Goal: Information Seeking & Learning: Learn about a topic

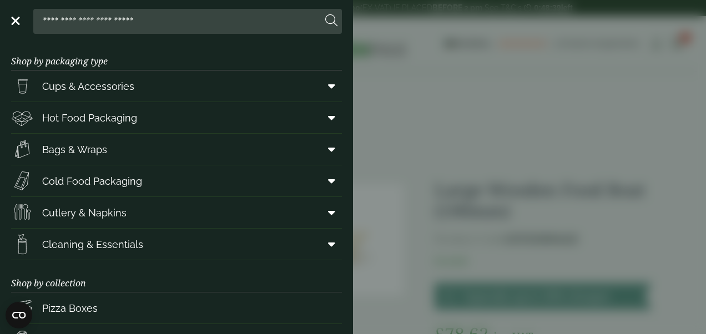
click at [17, 17] on link "Menu" at bounding box center [14, 19] width 11 height 11
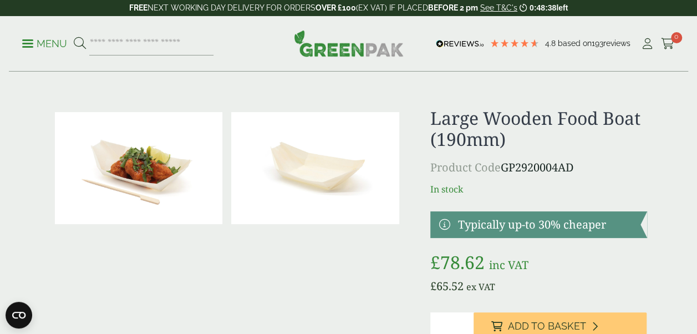
click at [34, 43] on p "Menu" at bounding box center [44, 43] width 45 height 13
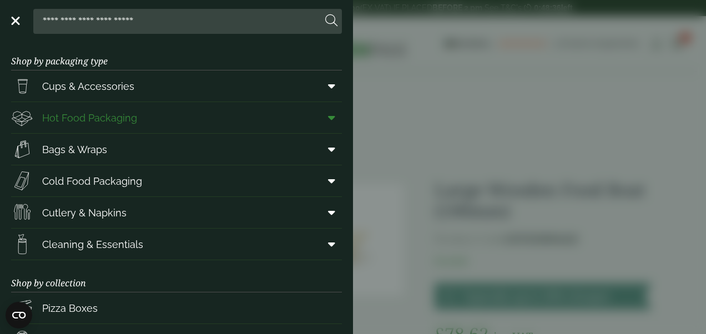
click at [128, 124] on span "Hot Food Packaging" at bounding box center [89, 117] width 95 height 15
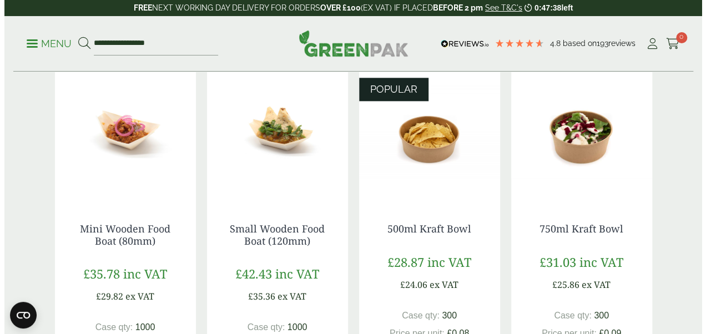
scroll to position [610, 0]
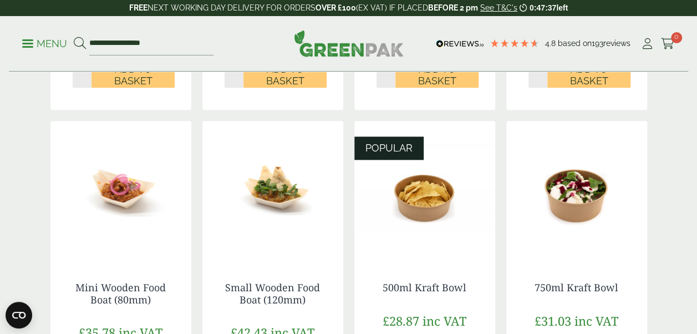
drag, startPoint x: 37, startPoint y: 45, endPoint x: 45, endPoint y: 46, distance: 8.3
click at [37, 45] on p "Menu" at bounding box center [44, 43] width 45 height 13
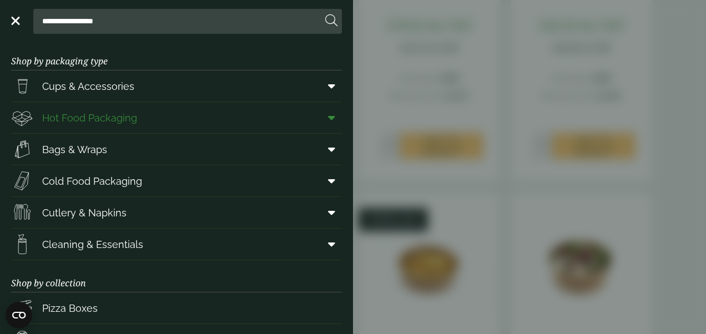
click at [184, 120] on link "Hot Food Packaging" at bounding box center [176, 117] width 331 height 31
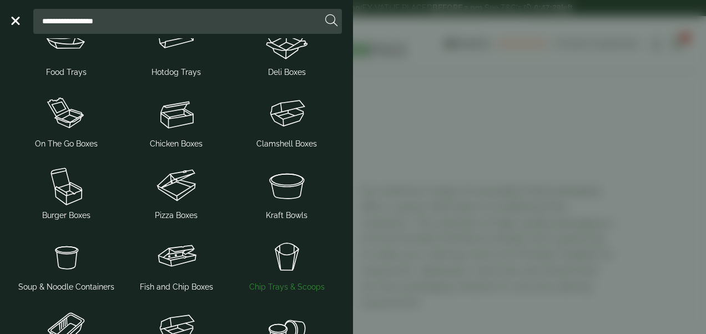
scroll to position [166, 0]
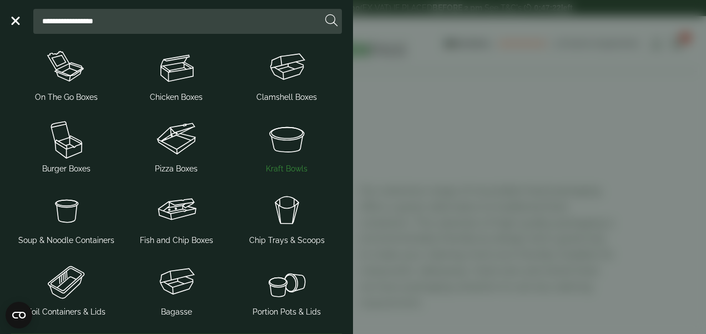
click at [284, 151] on img at bounding box center [287, 138] width 102 height 44
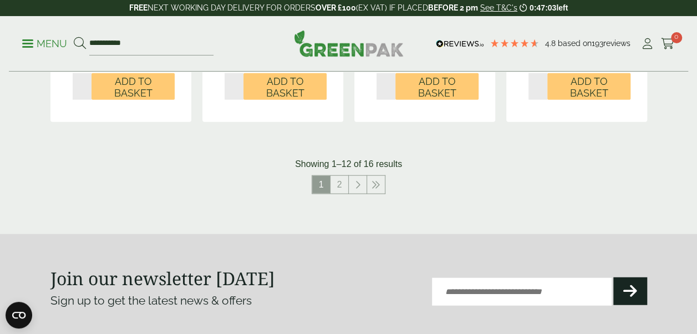
scroll to position [1276, 0]
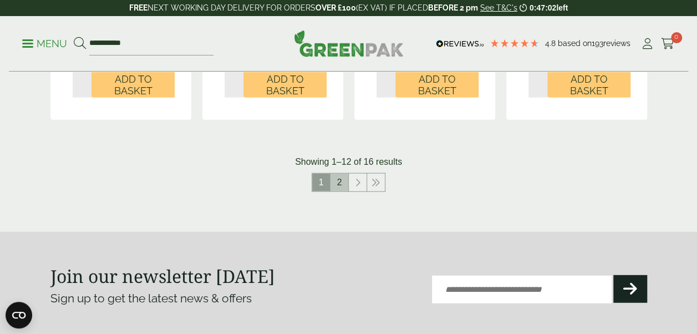
click at [343, 179] on link "2" at bounding box center [340, 183] width 18 height 18
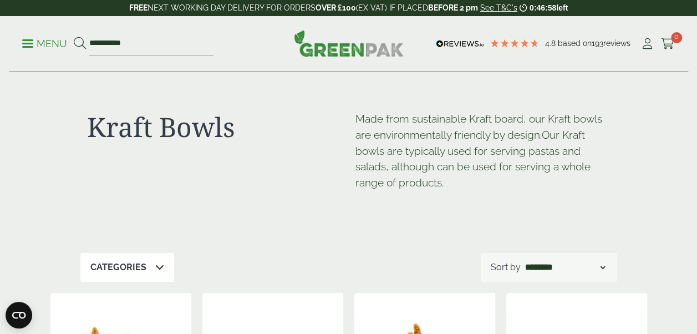
click at [26, 39] on p "Menu" at bounding box center [44, 43] width 45 height 13
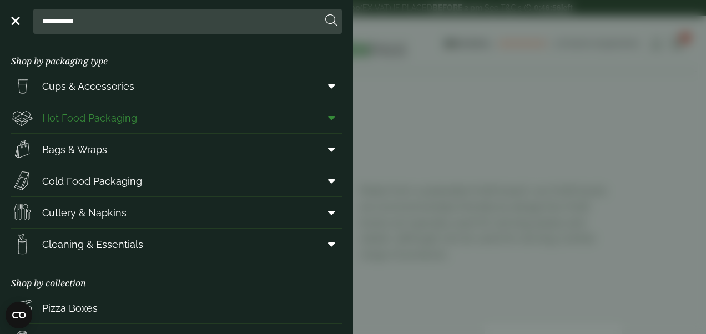
click at [99, 123] on span "Hot Food Packaging" at bounding box center [89, 117] width 95 height 15
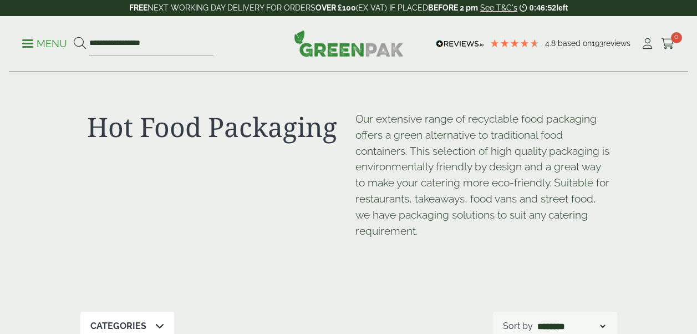
click at [145, 312] on div "Categories" at bounding box center [127, 326] width 94 height 29
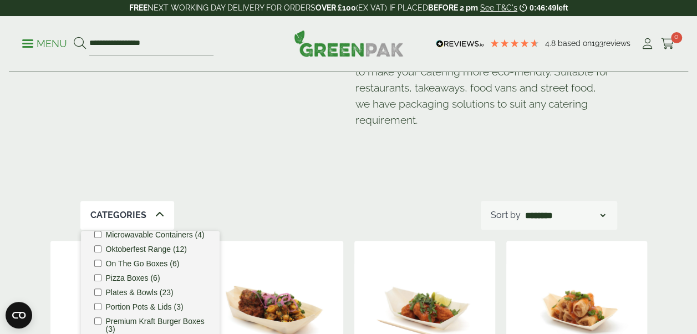
scroll to position [347, 0]
click at [258, 206] on div "Categories Bagasse (22) Baguette Trays (2) Bestsellers (29) Burger Boxes (10) C…" at bounding box center [348, 215] width 537 height 29
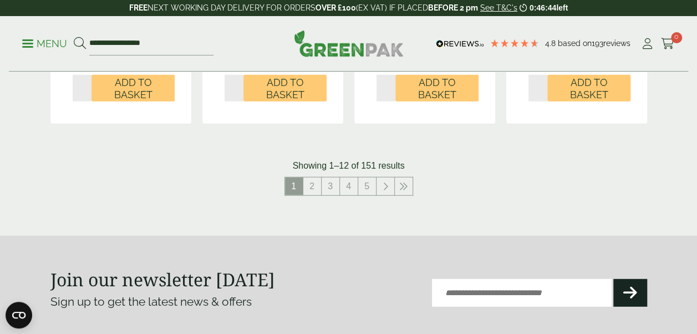
scroll to position [1442, 0]
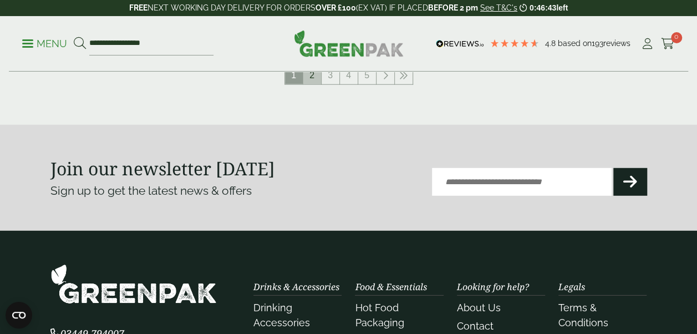
click at [316, 76] on link "2" at bounding box center [312, 76] width 18 height 18
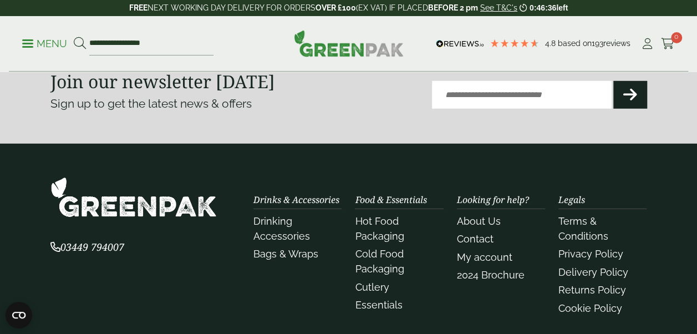
scroll to position [1442, 0]
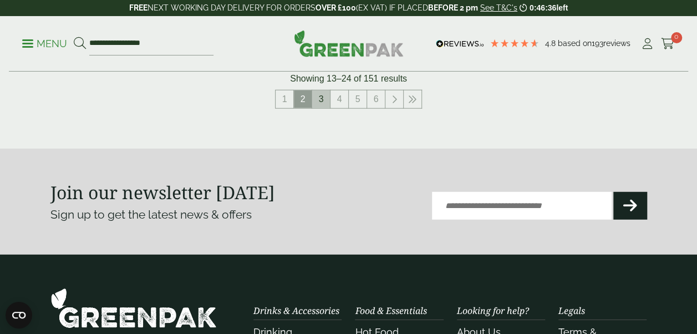
click at [326, 101] on link "3" at bounding box center [321, 99] width 18 height 18
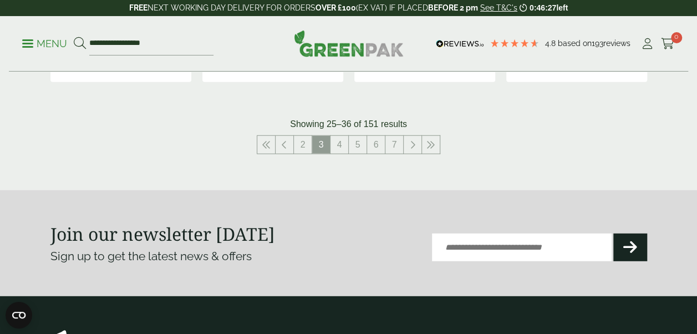
scroll to position [1351, 0]
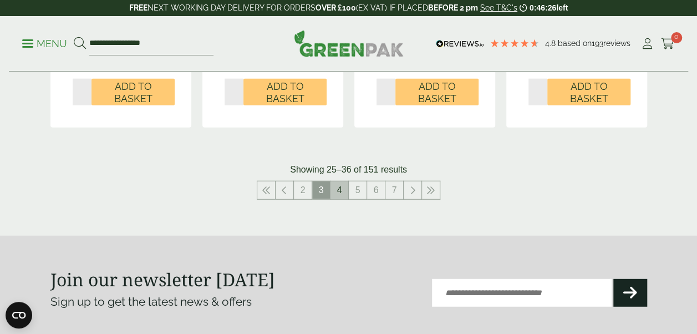
click at [333, 186] on link "4" at bounding box center [340, 190] width 18 height 18
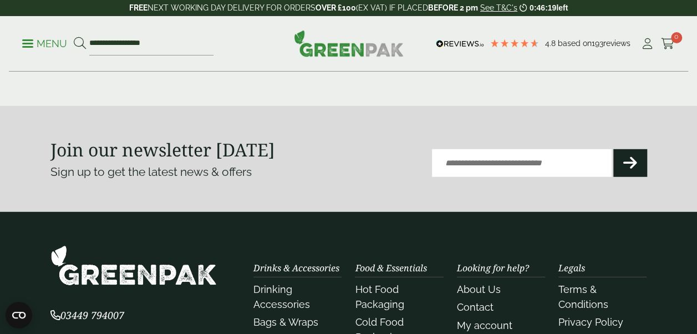
scroll to position [1450, 0]
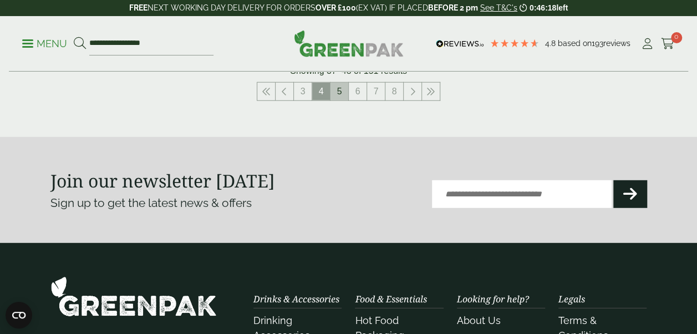
click at [340, 83] on link "5" at bounding box center [340, 92] width 18 height 18
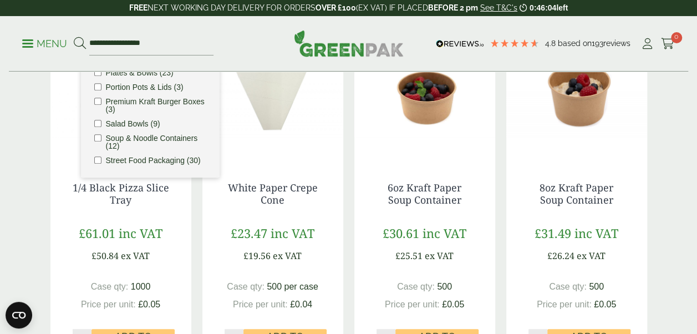
scroll to position [285, 0]
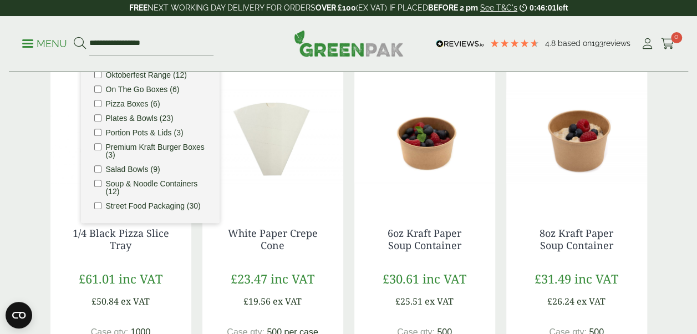
click at [428, 159] on img at bounding box center [424, 136] width 141 height 139
click at [565, 186] on img at bounding box center [576, 136] width 141 height 139
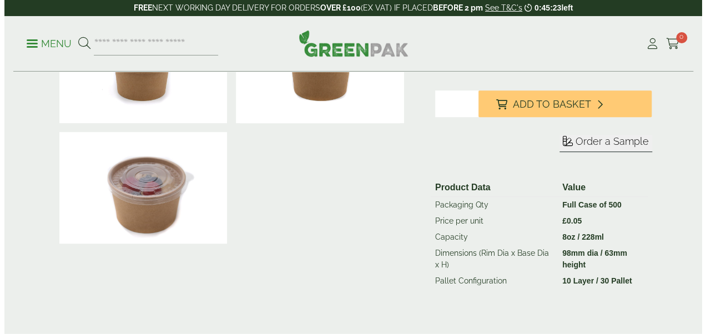
scroll to position [277, 0]
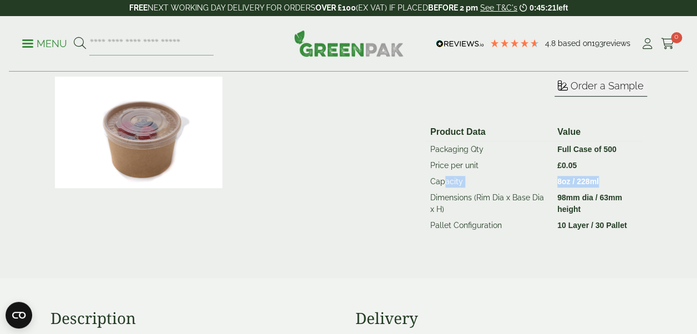
drag, startPoint x: 597, startPoint y: 182, endPoint x: 446, endPoint y: 180, distance: 150.9
click at [446, 180] on tr "Capacity 8oz / 228ml" at bounding box center [534, 182] width 217 height 16
click at [28, 43] on span at bounding box center [27, 44] width 11 height 2
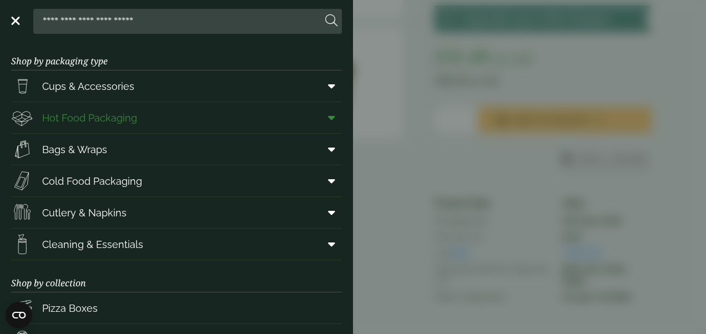
click at [328, 118] on icon at bounding box center [331, 117] width 7 height 11
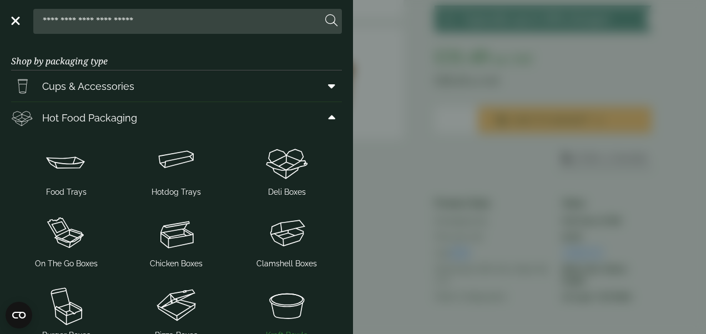
click at [277, 305] on img at bounding box center [287, 305] width 102 height 44
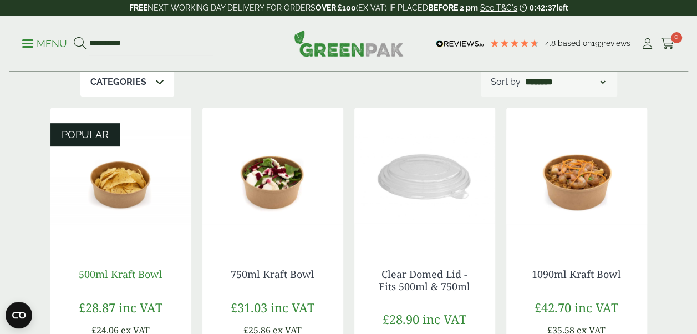
scroll to position [222, 0]
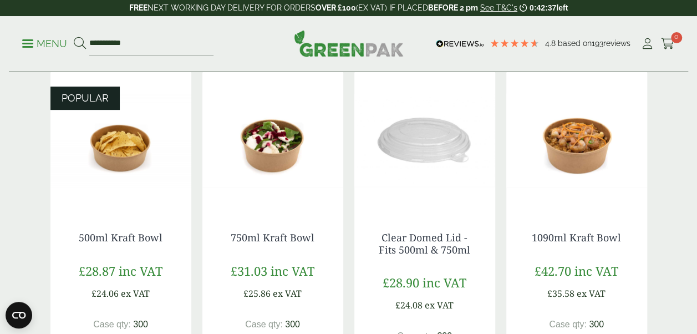
click at [125, 199] on img at bounding box center [120, 140] width 141 height 139
